Goal: Information Seeking & Learning: Learn about a topic

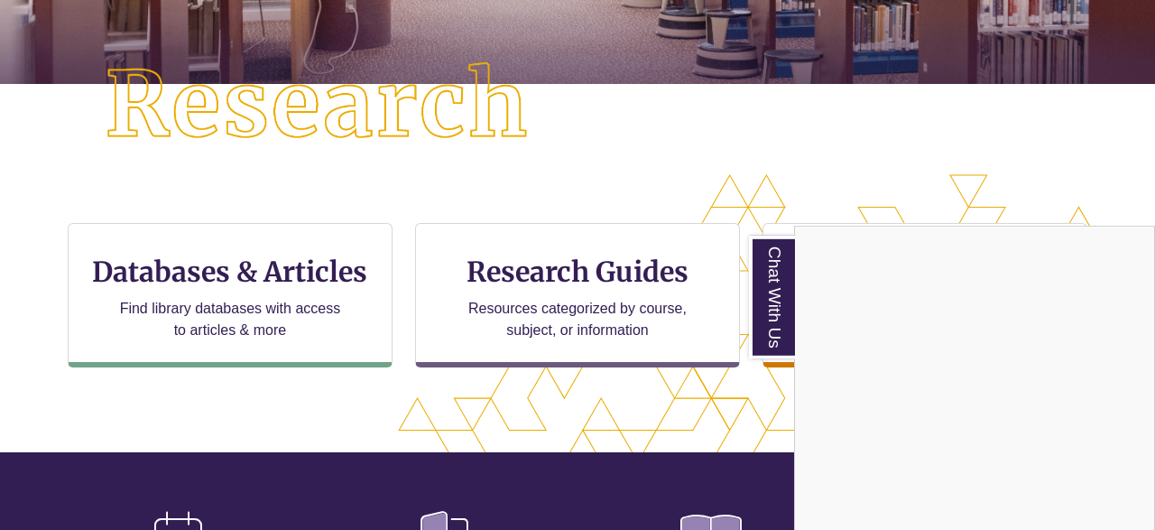
scroll to position [446, 0]
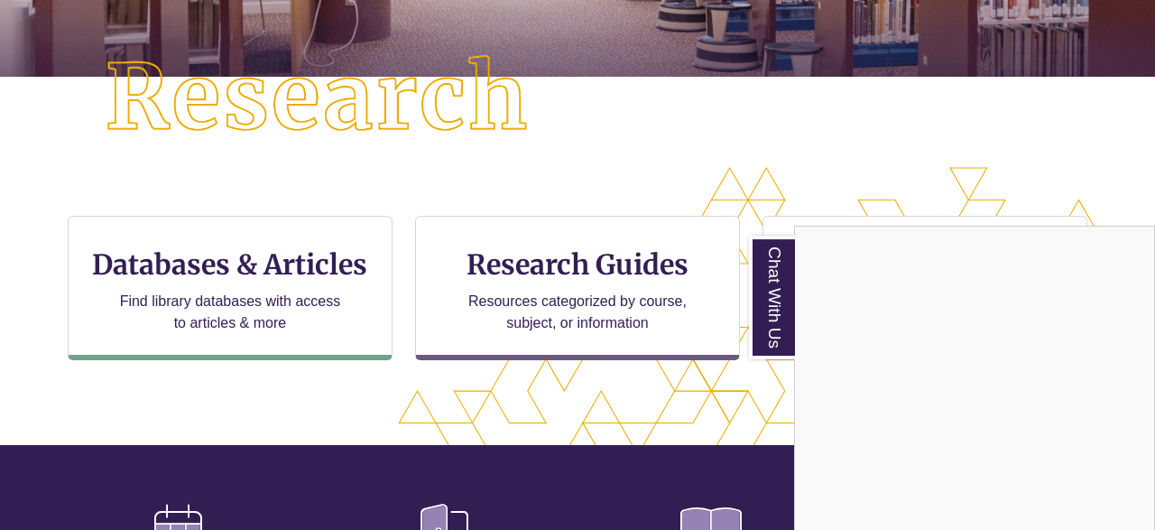
click at [280, 245] on div "Chat With Us" at bounding box center [577, 265] width 1155 height 530
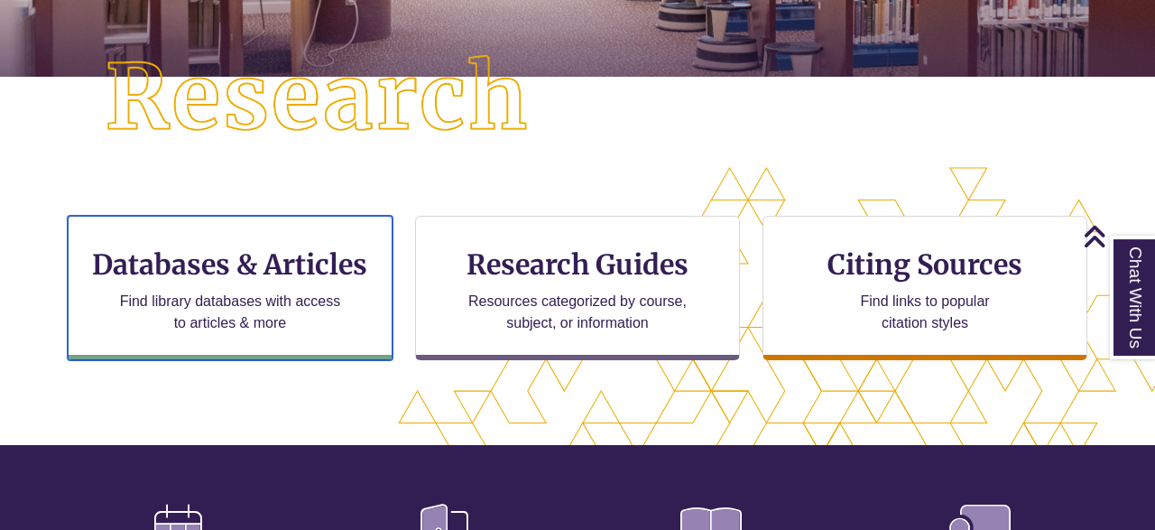
click at [280, 245] on div "Databases & Articles Find library databases with access to articles & more" at bounding box center [230, 288] width 325 height 144
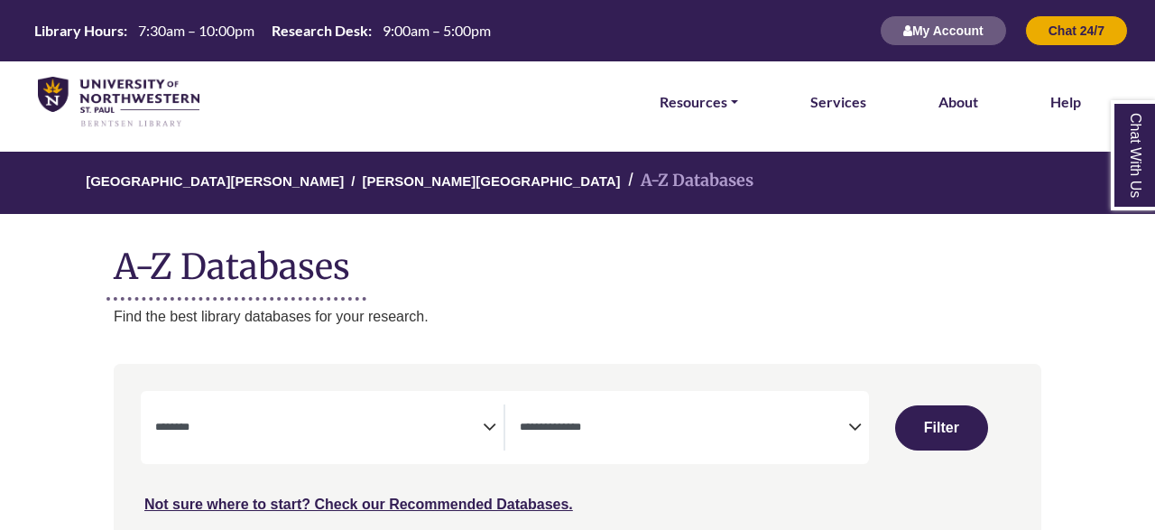
select select "Database Subject Filter"
select select "Database Types Filter"
select select "Database Subject Filter"
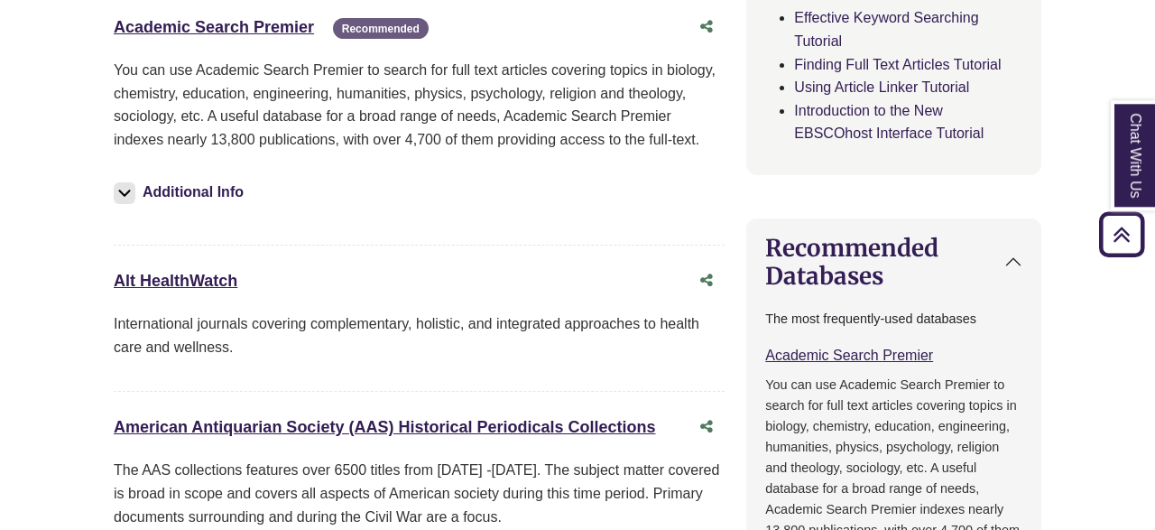
scroll to position [149, 0]
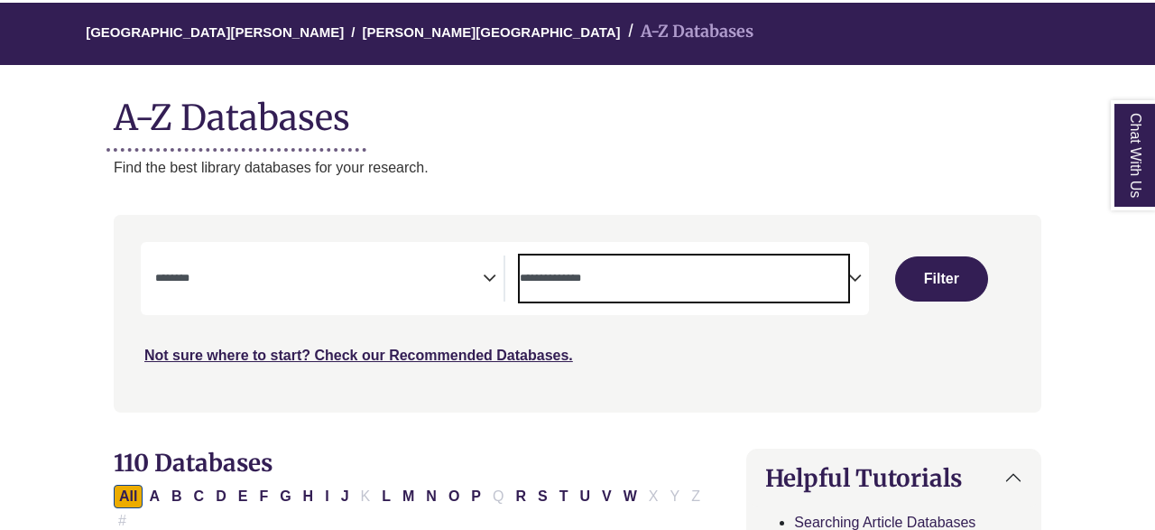
click at [609, 285] on textarea "Search" at bounding box center [684, 280] width 328 height 14
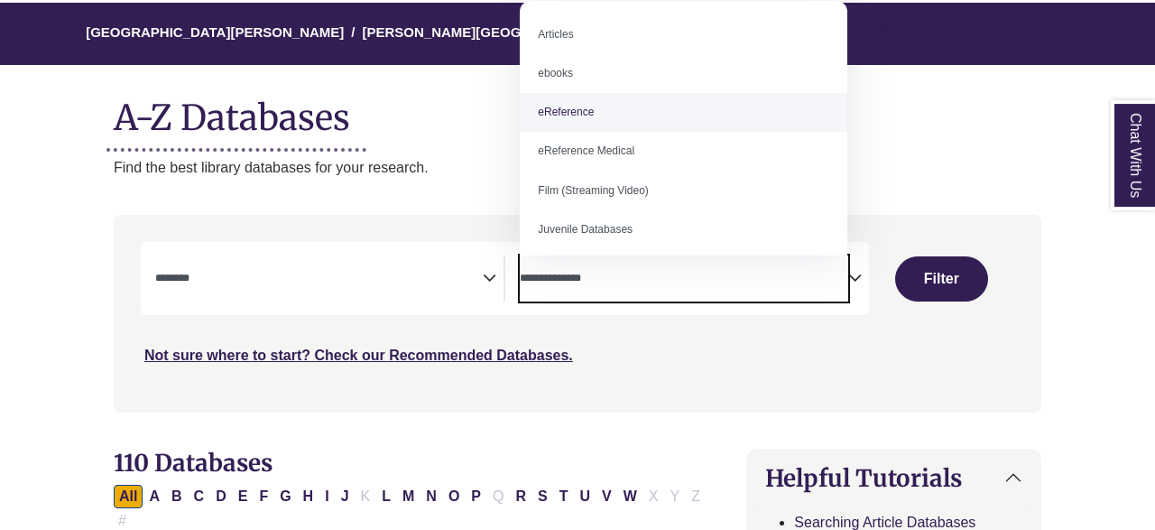
select select "*****"
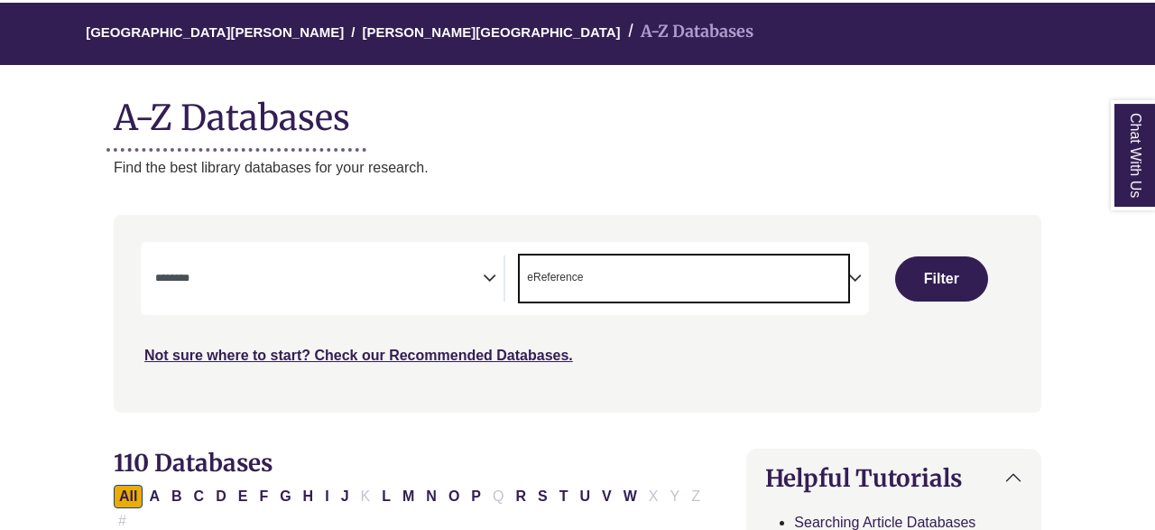
scroll to position [41, 0]
click at [968, 288] on button "Filter" at bounding box center [941, 278] width 93 height 45
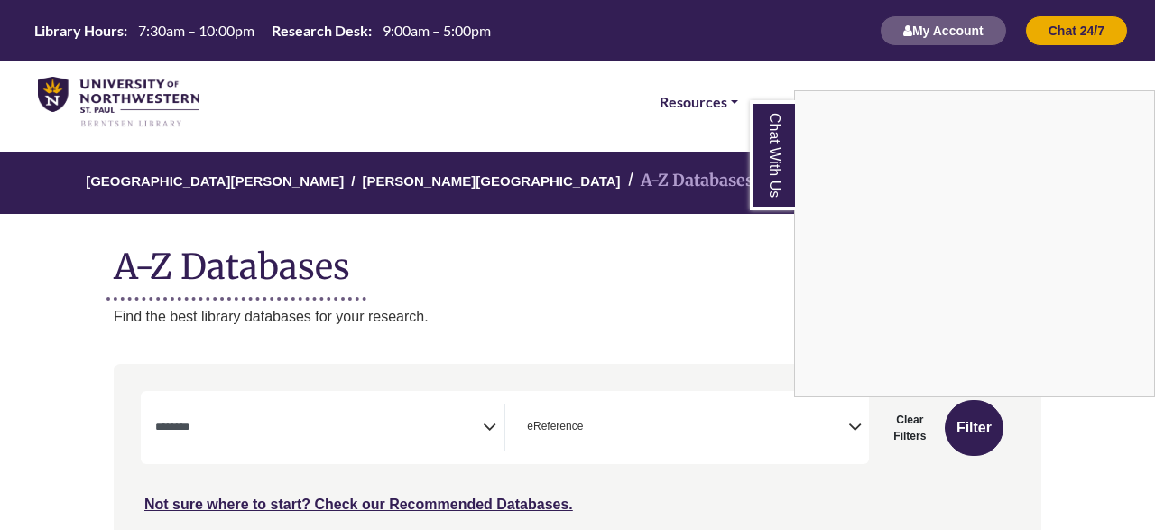
click at [776, 141] on link "Chat With Us" at bounding box center [772, 155] width 45 height 110
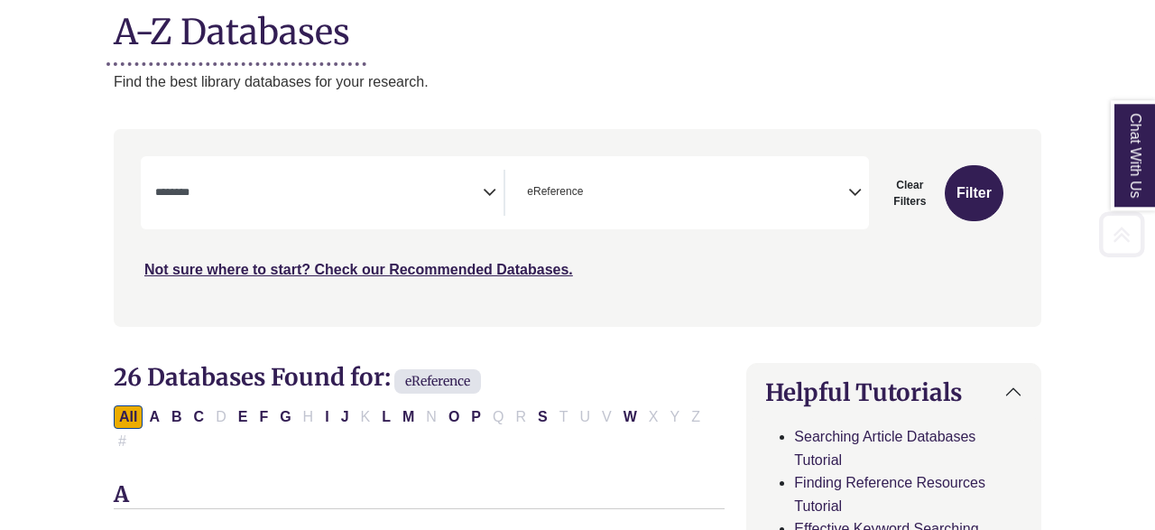
scroll to position [247, 0]
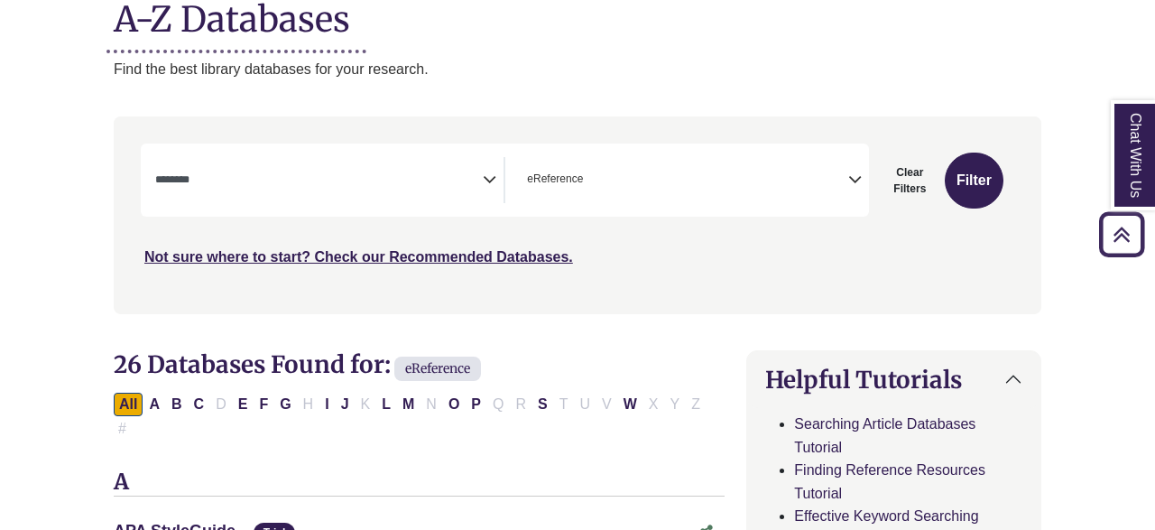
click at [807, 162] on span "× eReference" at bounding box center [684, 180] width 328 height 46
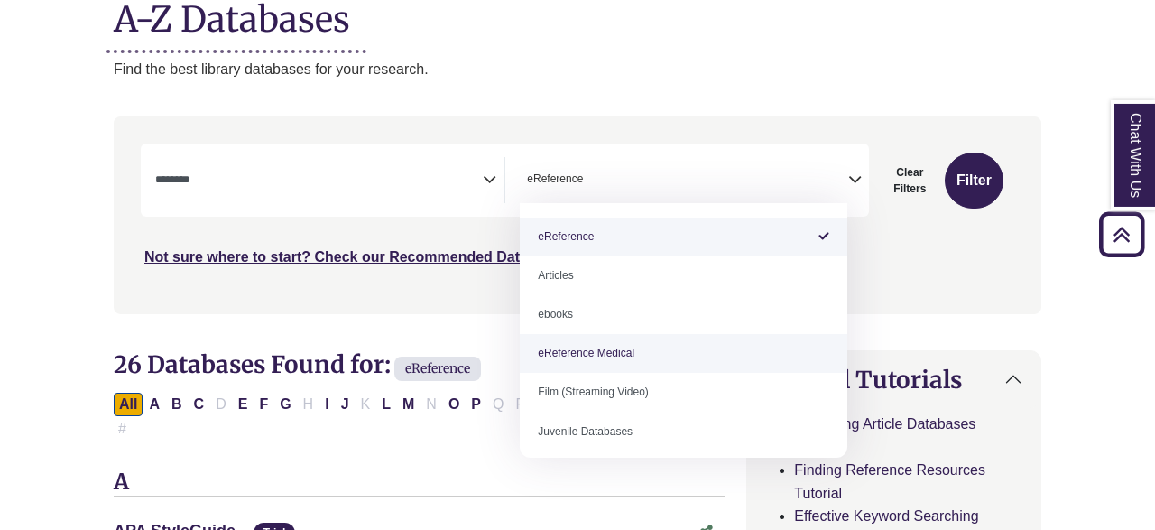
scroll to position [61, 0]
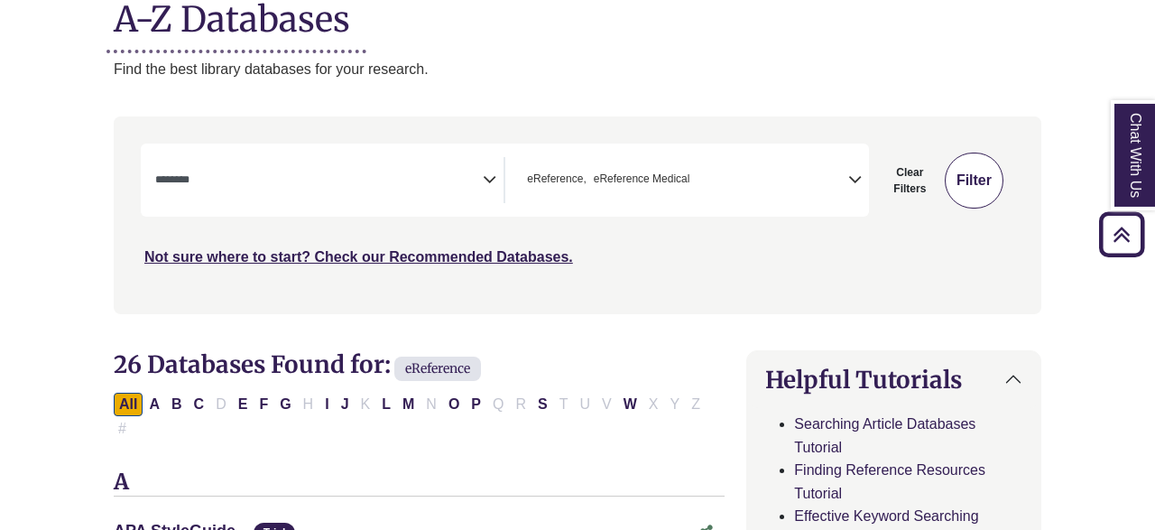
click at [975, 188] on button "Filter" at bounding box center [974, 181] width 59 height 56
select select "Database Subject Filter"
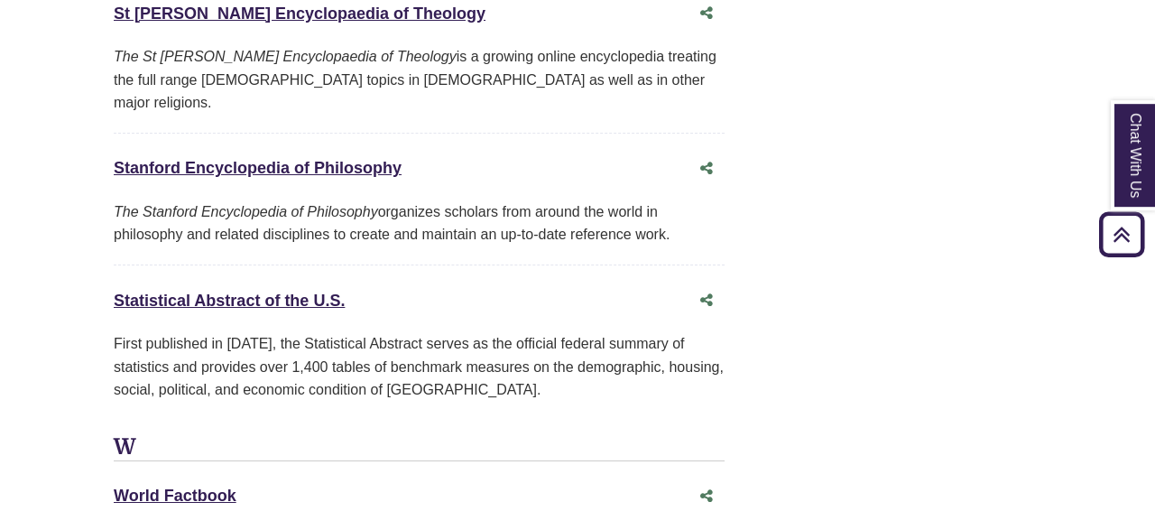
scroll to position [4359, 0]
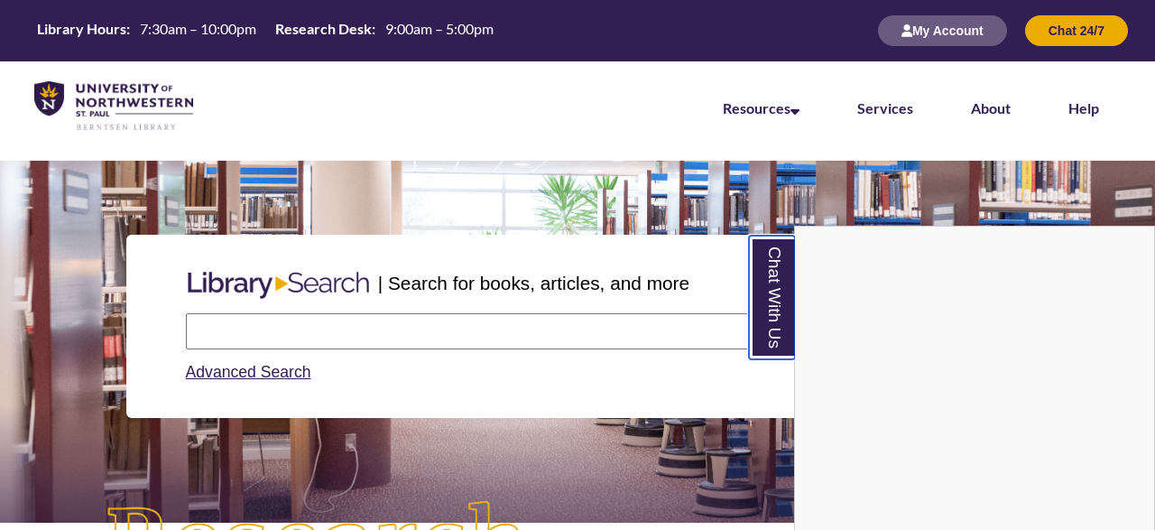
click at [769, 280] on link "Chat With Us" at bounding box center [772, 298] width 46 height 124
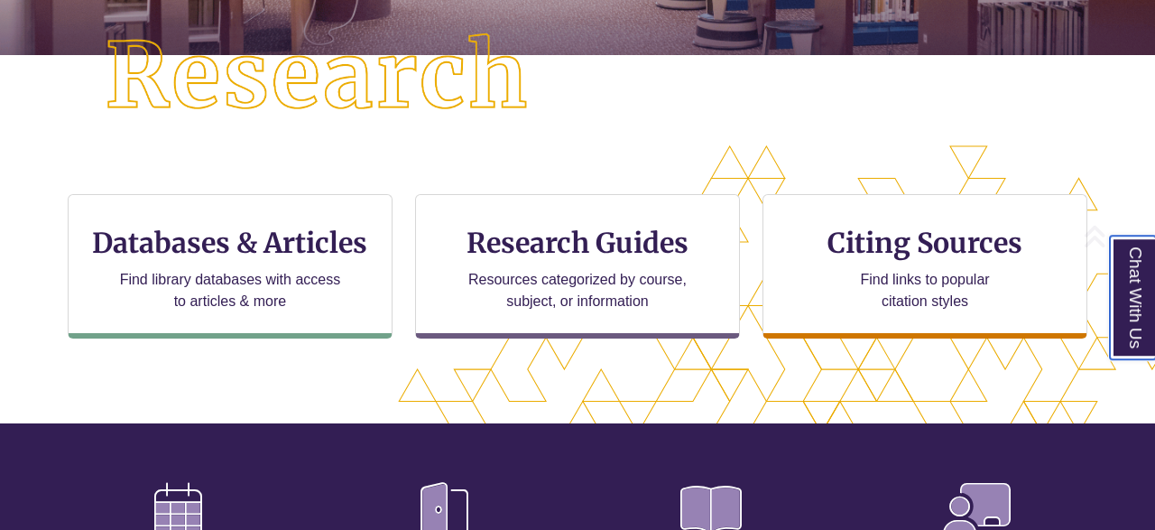
scroll to position [477, 0]
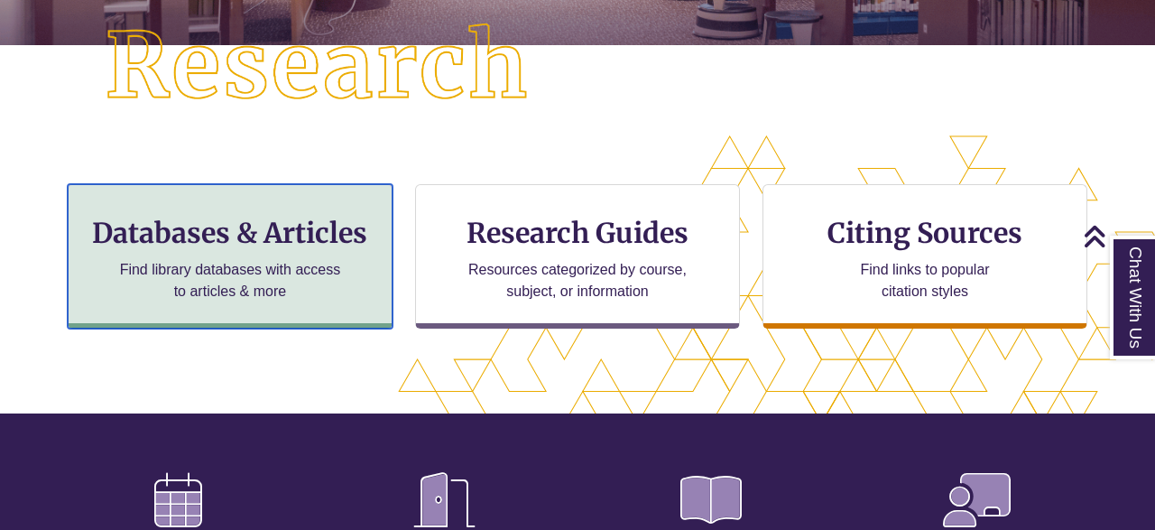
click at [266, 236] on h3 "Databases & Articles" at bounding box center [230, 233] width 294 height 34
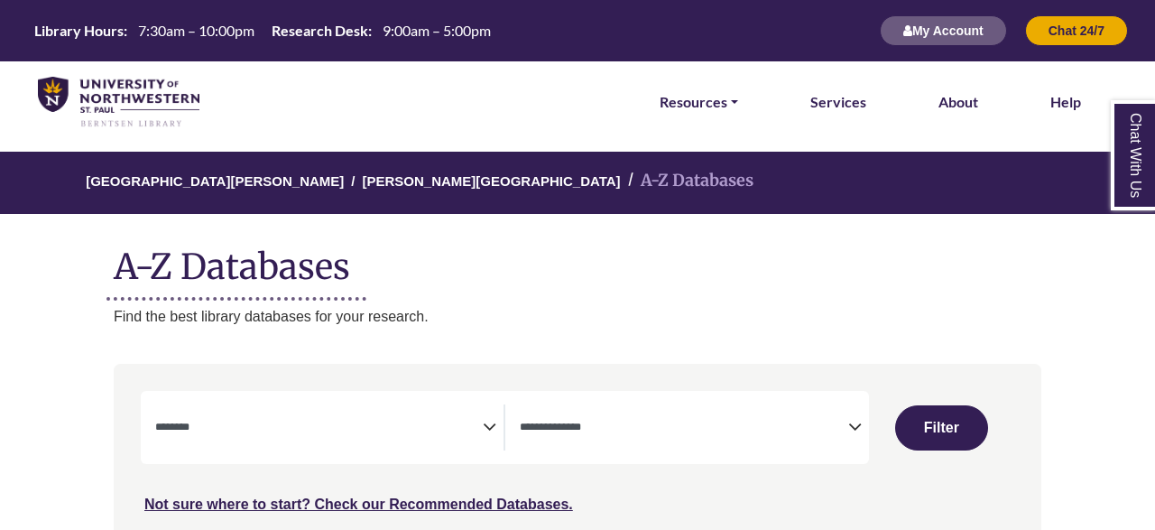
select select "Database Subject Filter"
select select "Database Types Filter"
select select "Database Subject Filter"
select select "Database Types Filter"
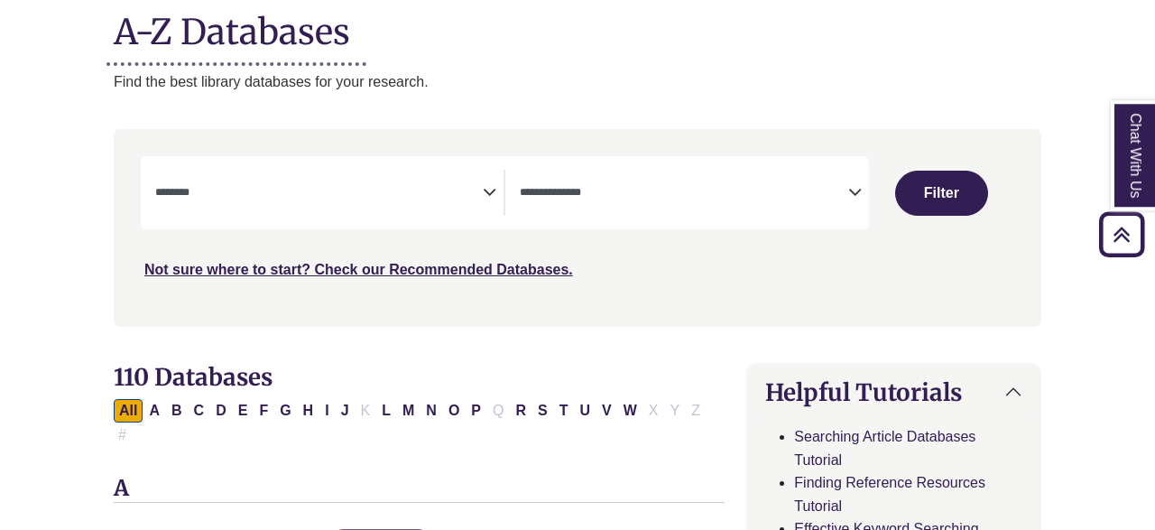
scroll to position [213, 0]
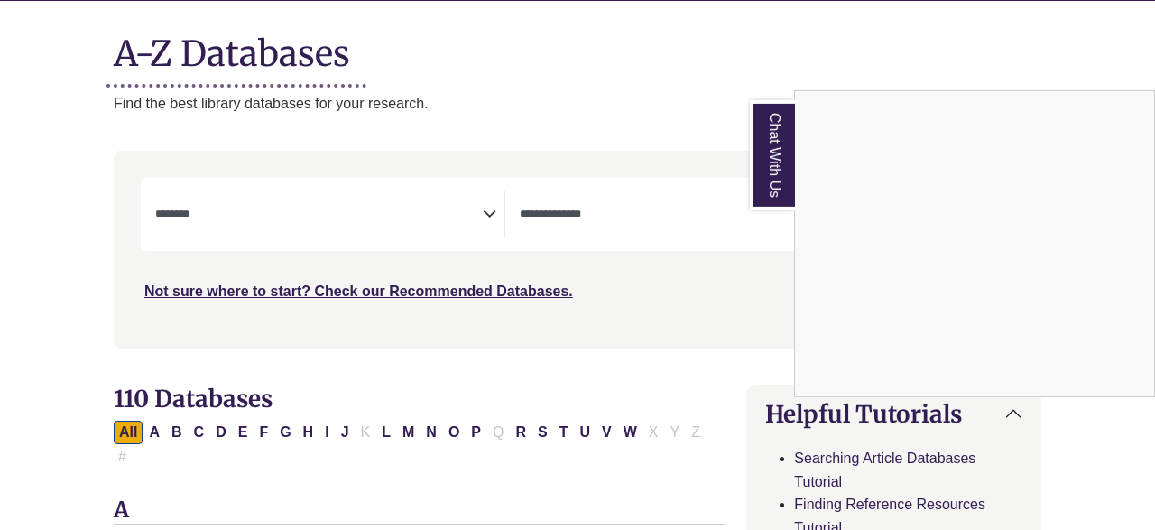
click at [775, 162] on link "Chat With Us" at bounding box center [772, 155] width 45 height 110
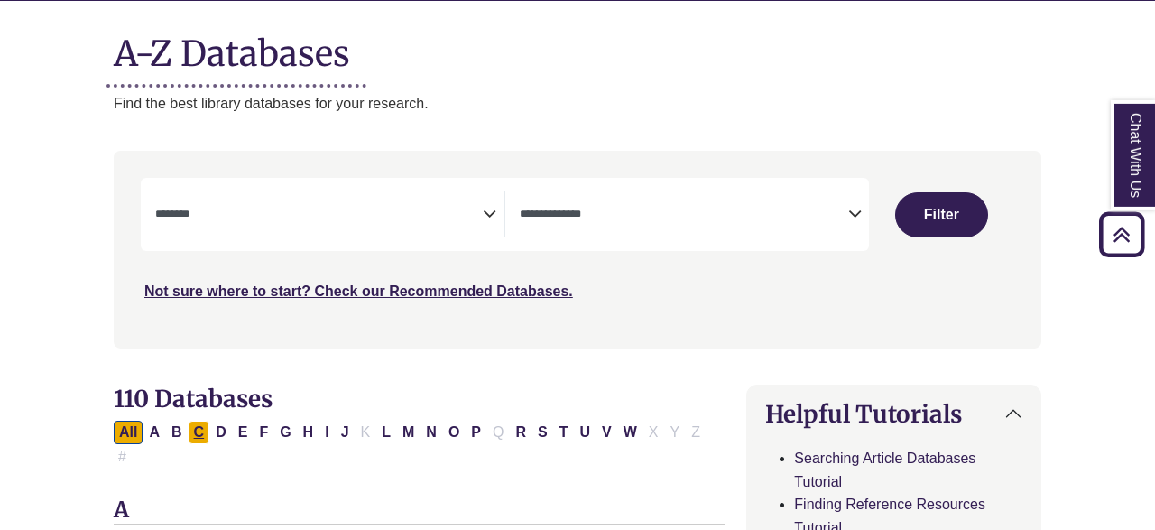
click at [199, 441] on button "C" at bounding box center [200, 432] width 22 height 23
select select "Database Subject Filter"
select select "Database Types Filter"
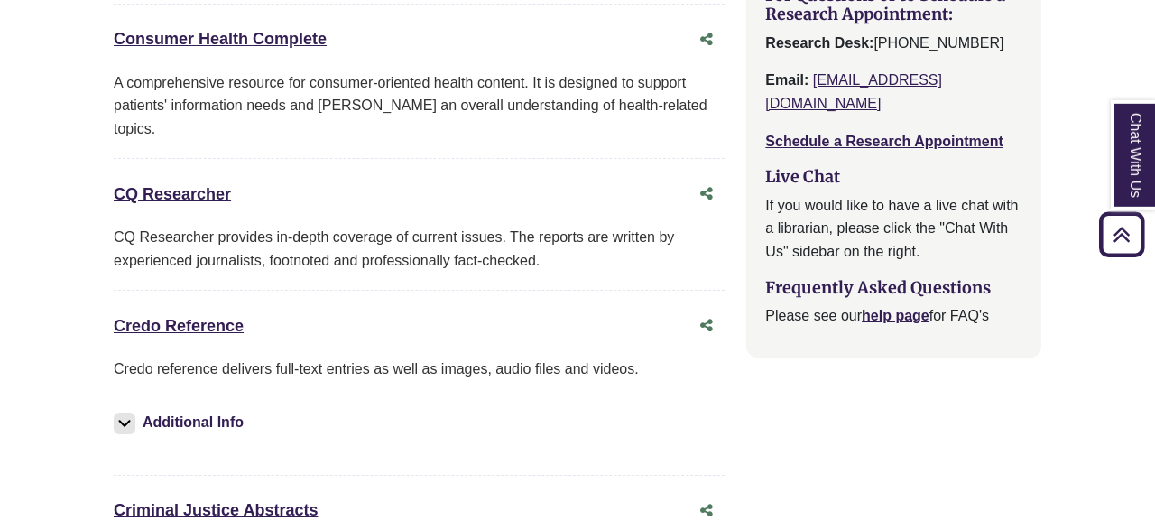
scroll to position [2209, 0]
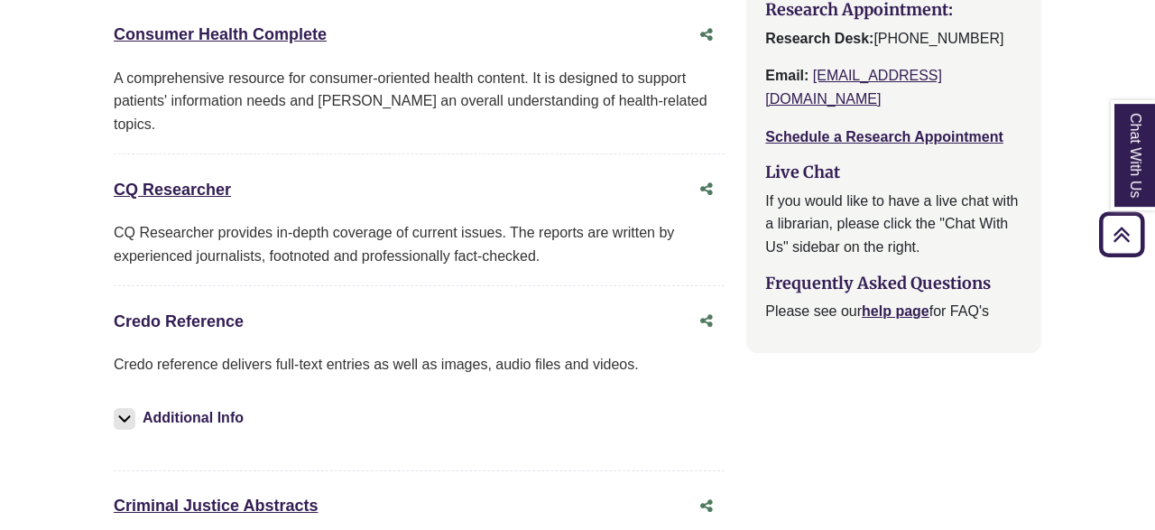
click at [217, 312] on link "Credo Reference This link opens in a new window" at bounding box center [179, 321] width 130 height 18
